Goal: Find specific page/section: Find specific page/section

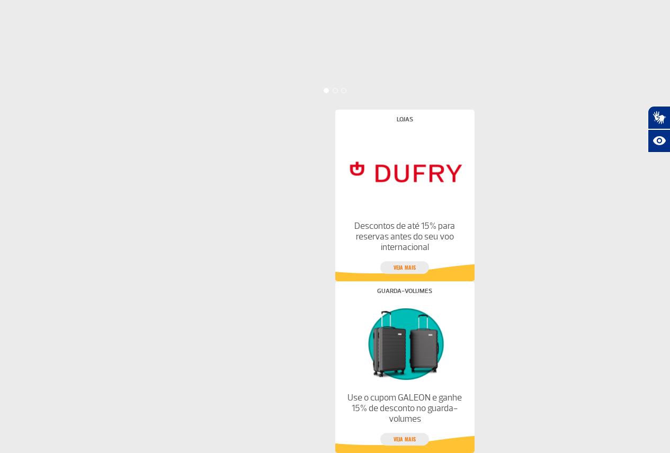
scroll to position [407, 0]
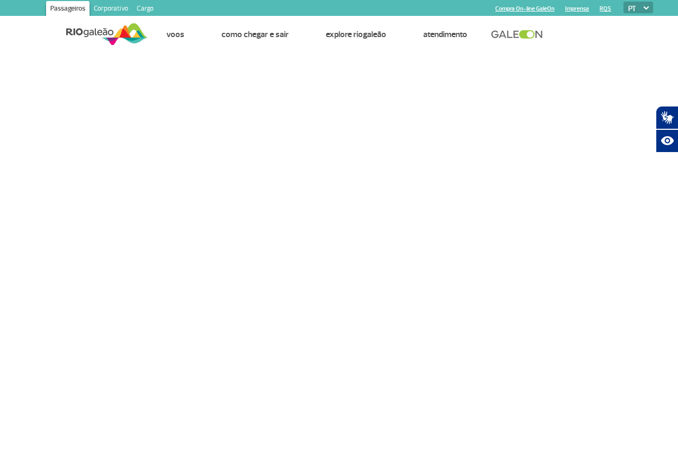
click at [124, 38] on img at bounding box center [107, 34] width 82 height 26
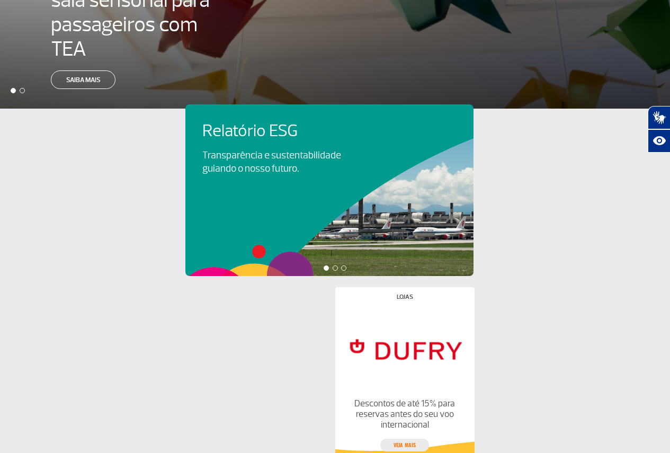
scroll to position [450, 0]
